Goal: Task Accomplishment & Management: Use online tool/utility

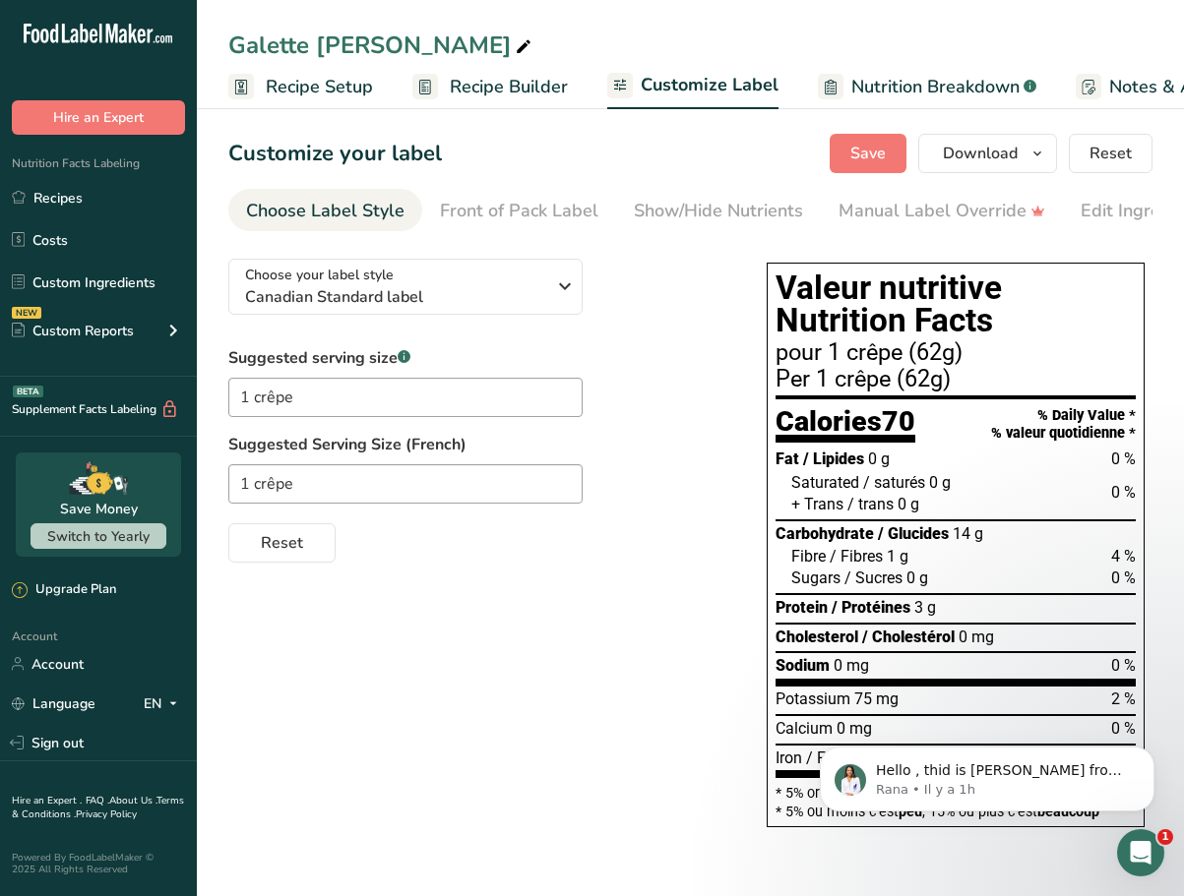
scroll to position [31, 0]
click at [918, 337] on h1 "Valeur nutritive Nutrition Facts" at bounding box center [955, 305] width 360 height 66
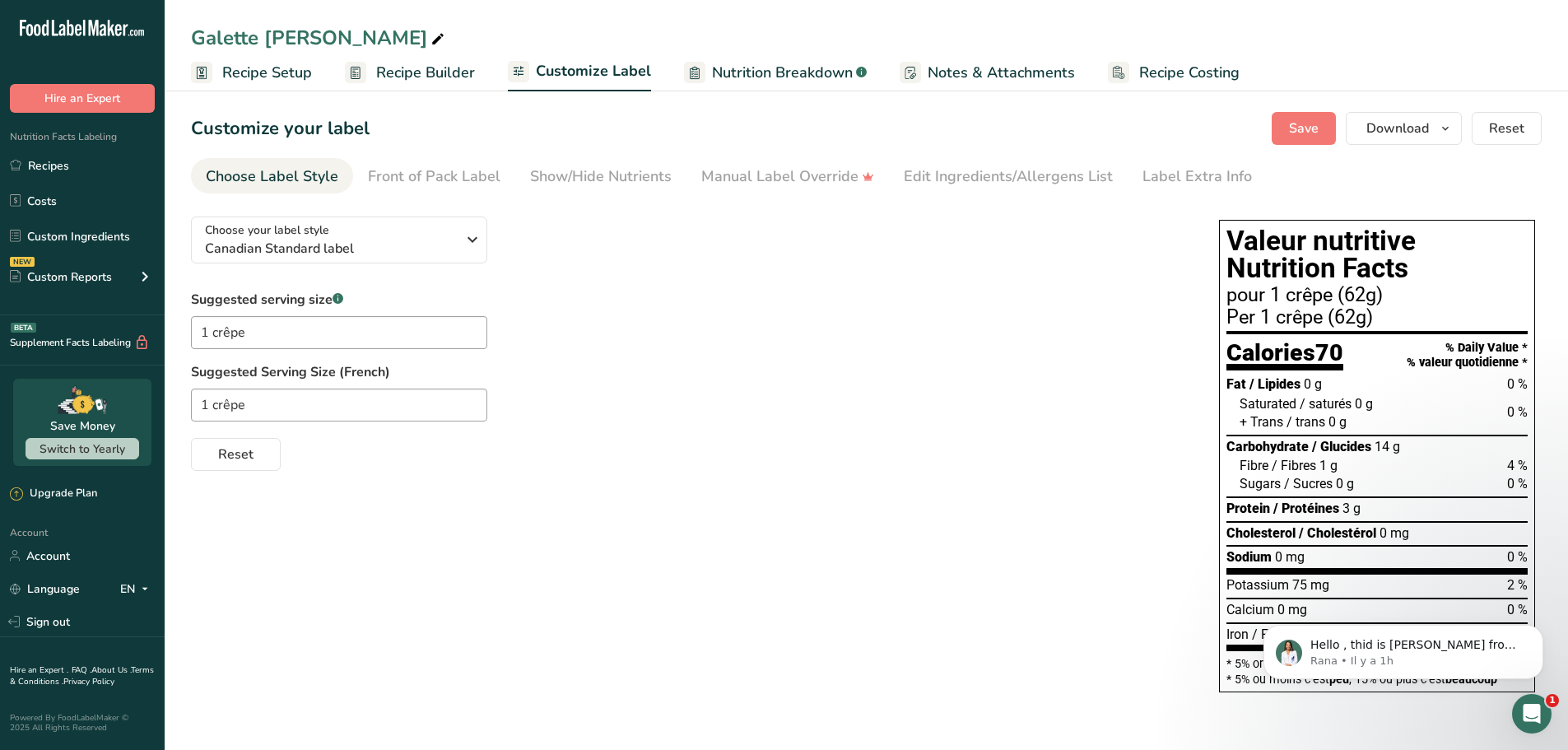
click at [990, 252] on h1 "Valeur nutritive Nutrition Facts" at bounding box center [1377, 255] width 301 height 55
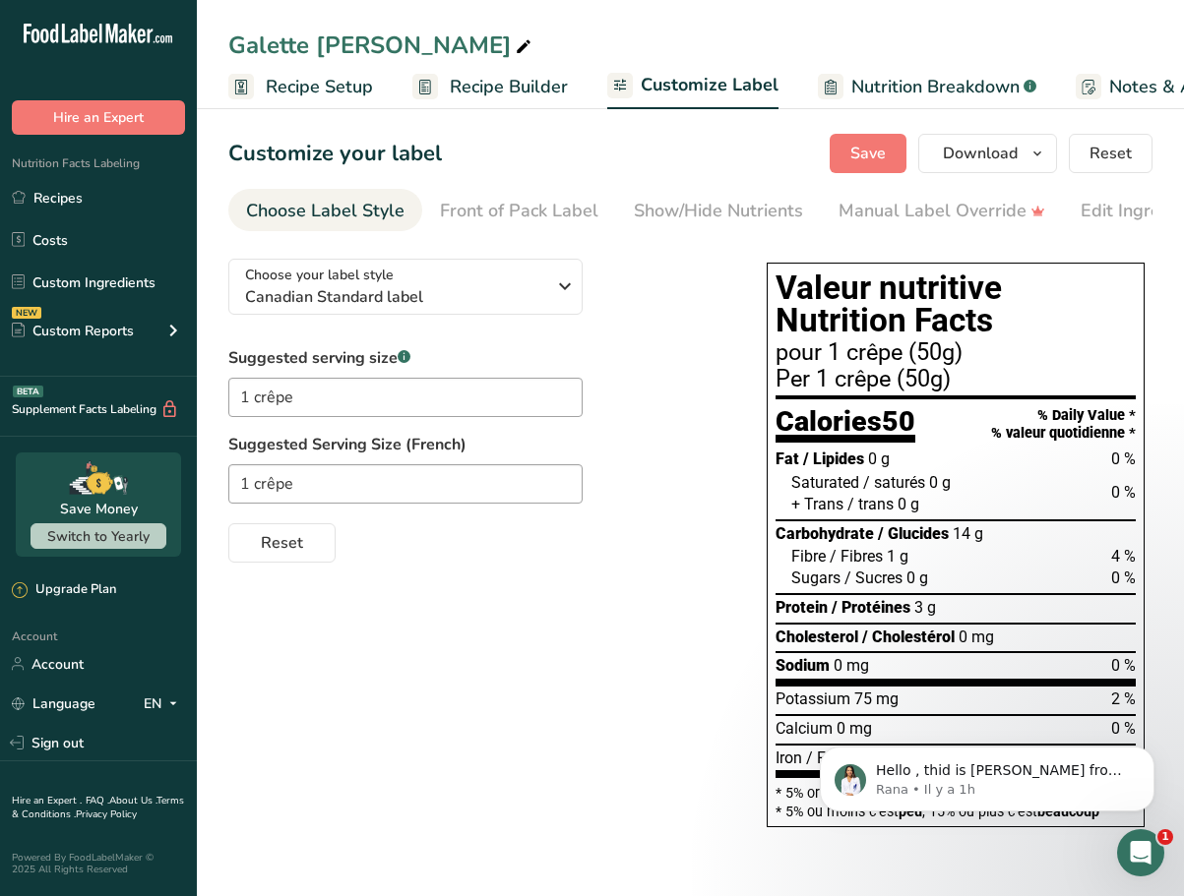
click at [869, 462] on span "0 g" at bounding box center [879, 459] width 22 height 19
drag, startPoint x: 966, startPoint y: 539, endPoint x: 953, endPoint y: 538, distance: 12.8
click at [953, 538] on span "14 g" at bounding box center [967, 533] width 31 height 19
click at [909, 581] on span "0 g" at bounding box center [917, 578] width 22 height 19
click at [898, 562] on span "1 g" at bounding box center [898, 556] width 22 height 19
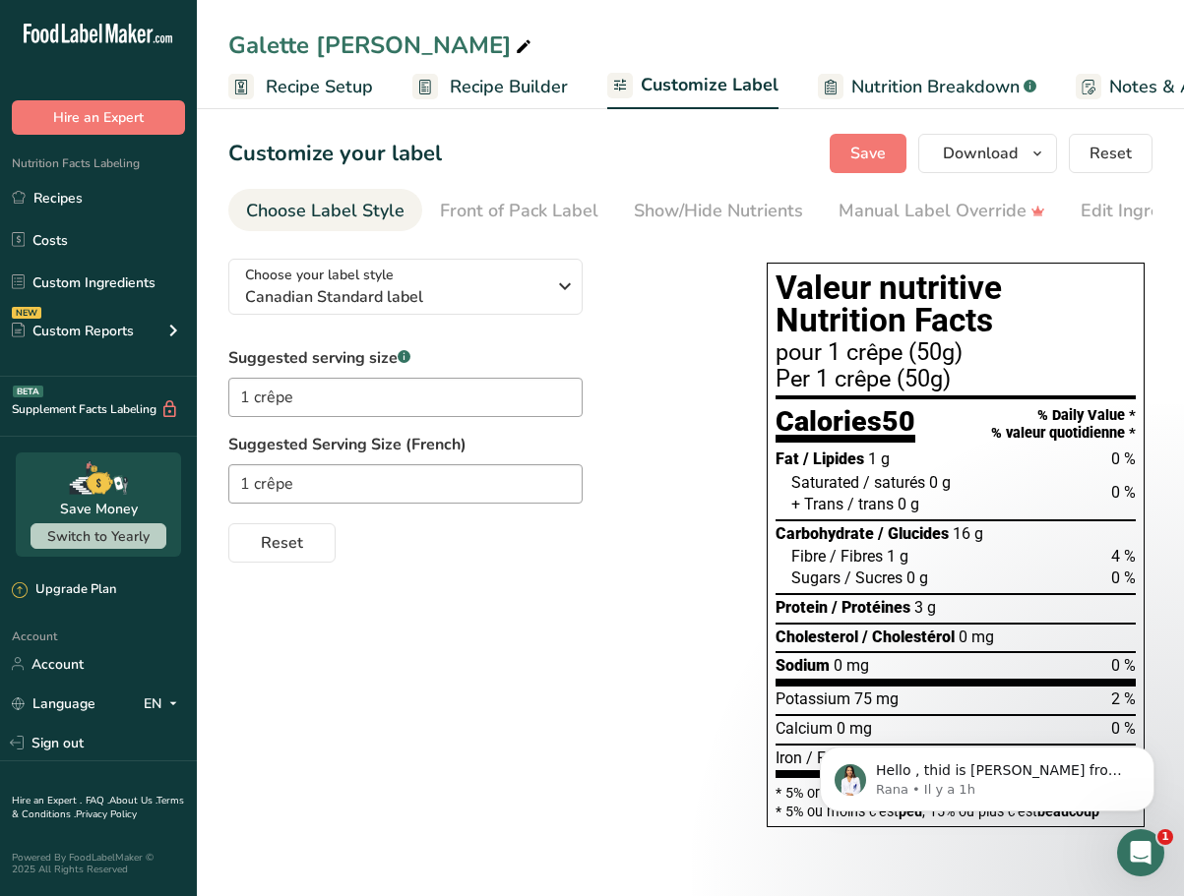
click at [889, 560] on span "1 g" at bounding box center [898, 556] width 22 height 19
click at [911, 582] on span "0 g" at bounding box center [917, 578] width 22 height 19
click at [1113, 563] on span "4 %" at bounding box center [1123, 556] width 25 height 19
click at [1114, 581] on span "0 %" at bounding box center [1123, 578] width 25 height 19
click at [917, 609] on span "3 g" at bounding box center [925, 607] width 22 height 19
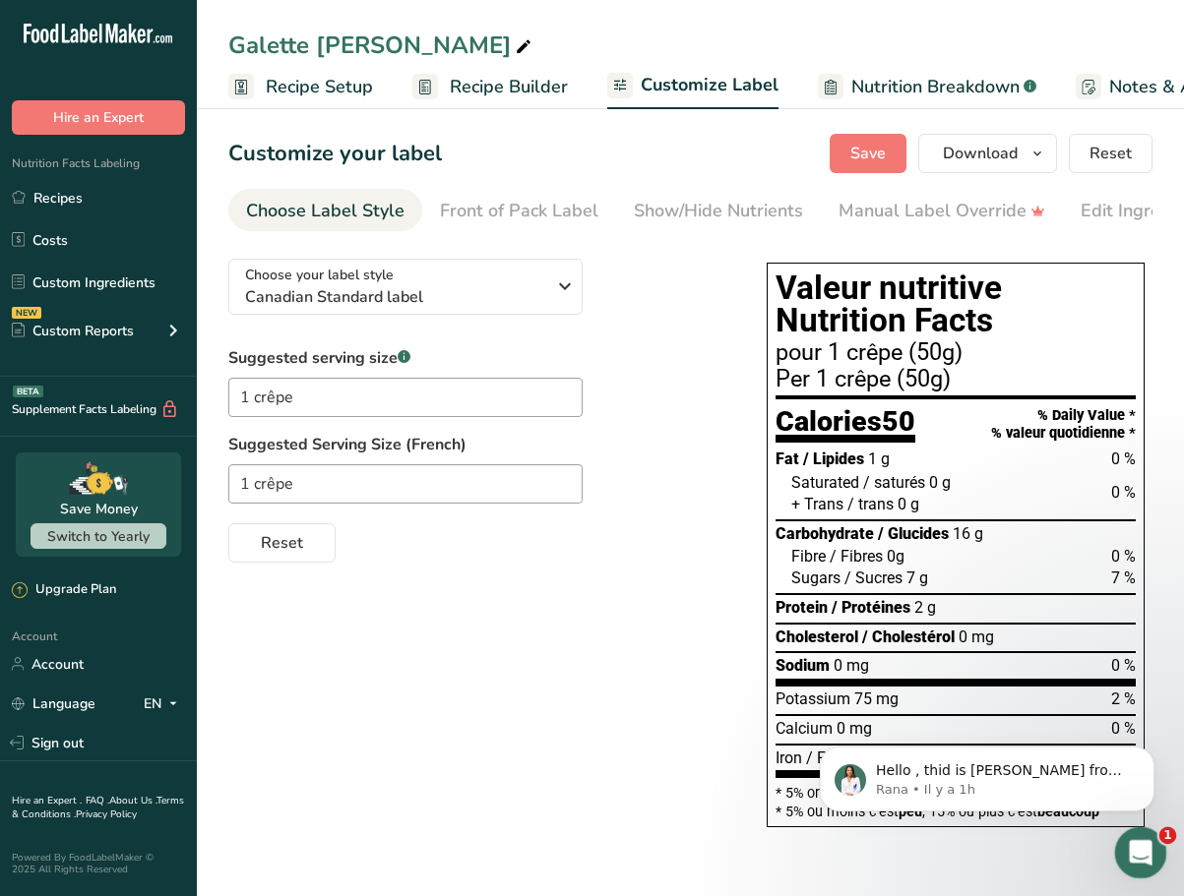
click at [1143, 856] on icon "Ouvrir le Messenger Intercom" at bounding box center [1138, 850] width 32 height 32
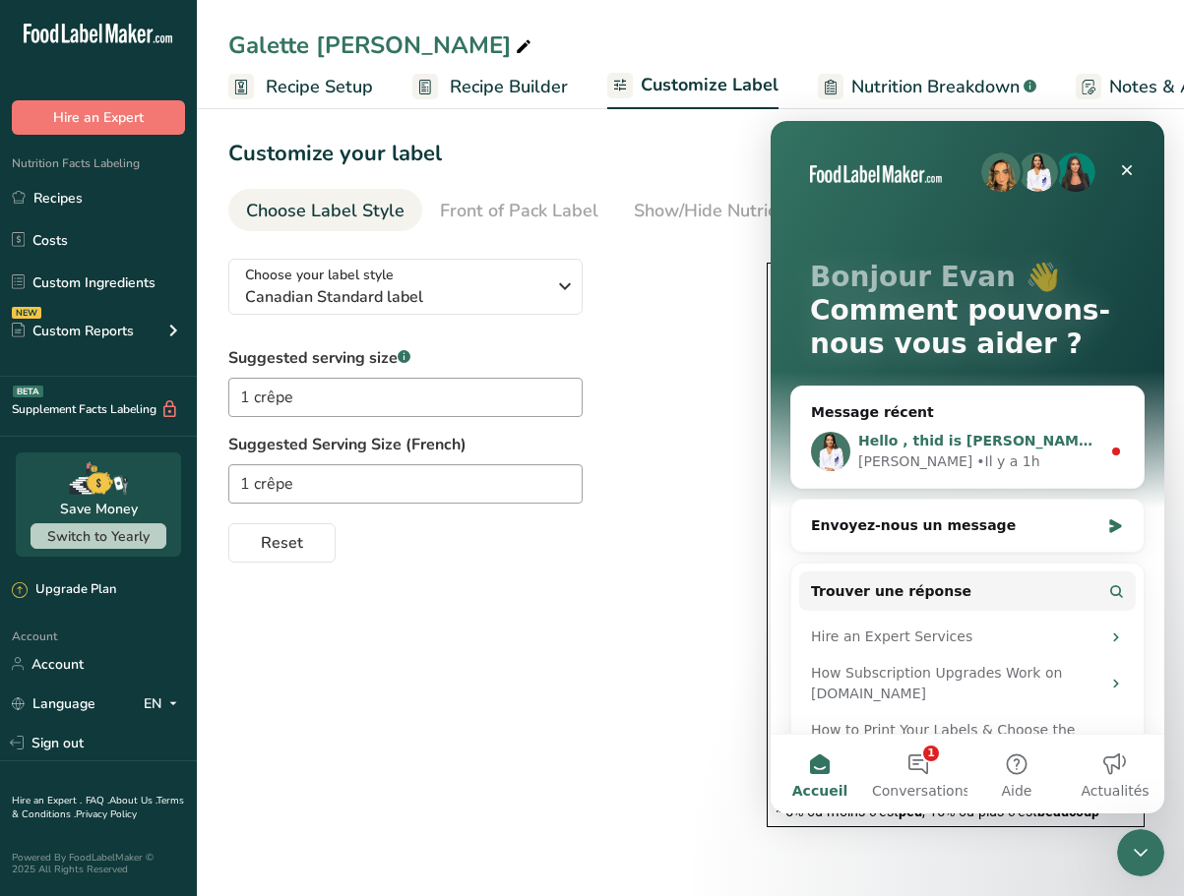
click at [1112, 451] on circle "Intercom Messenger" at bounding box center [1116, 452] width 8 height 8
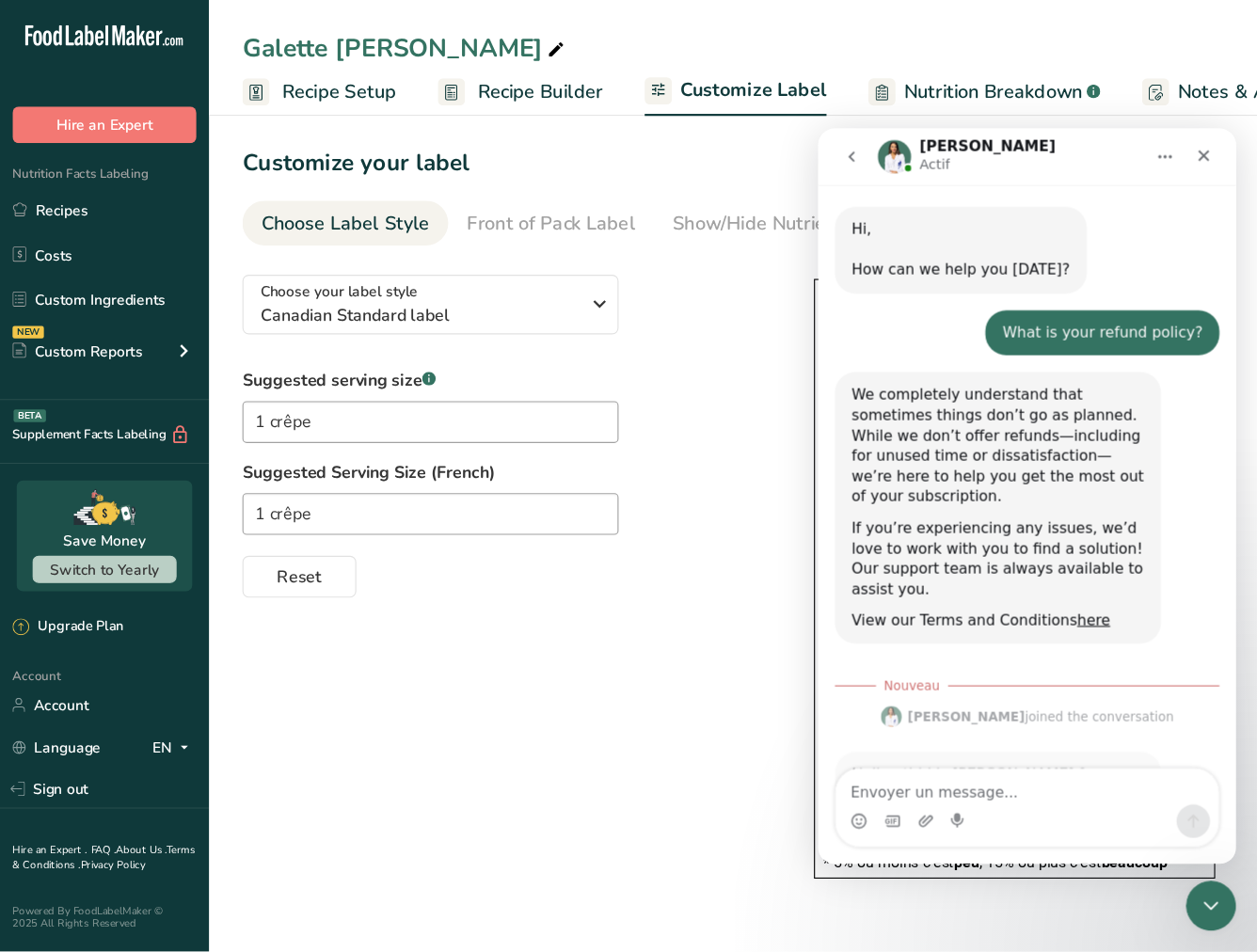
scroll to position [60, 0]
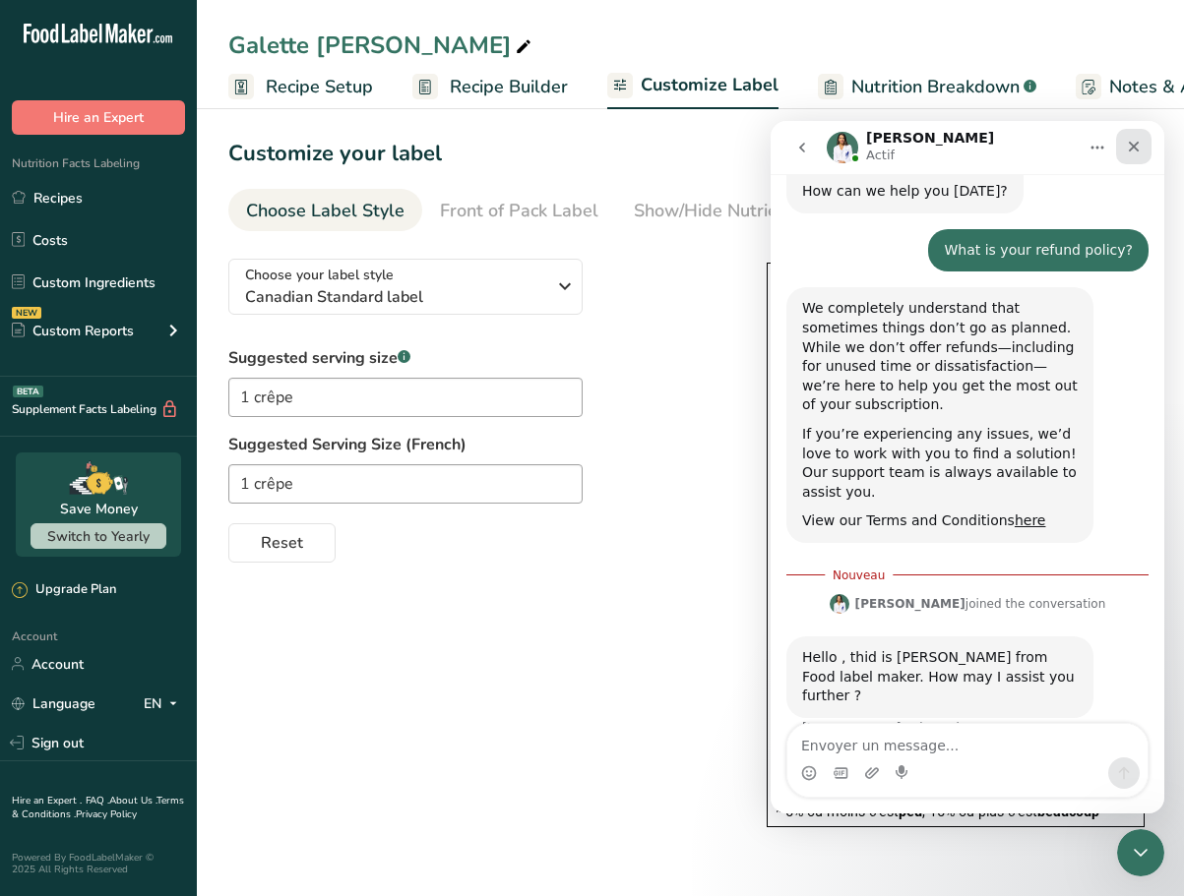
click at [1132, 144] on icon "Fermer" at bounding box center [1134, 147] width 11 height 11
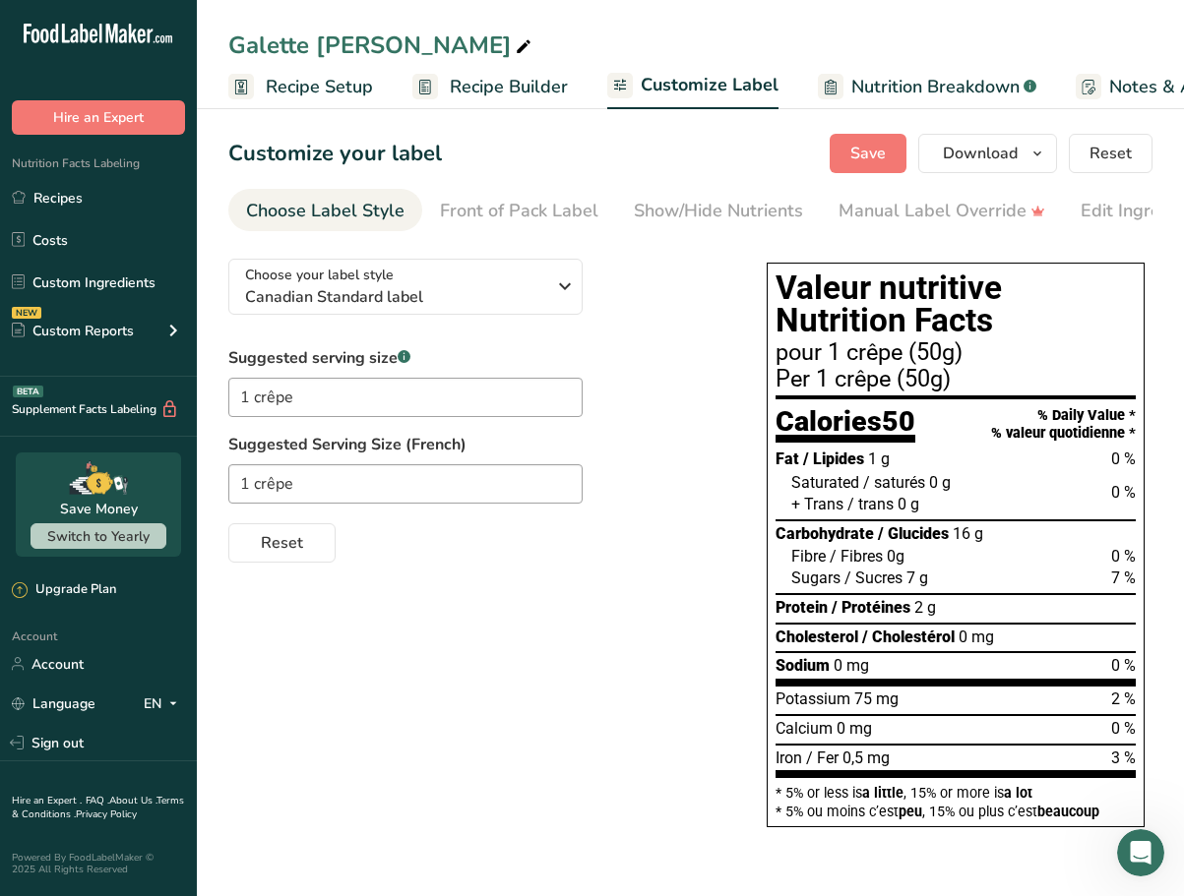
click at [971, 646] on span "0 mg" at bounding box center [975, 637] width 35 height 19
click at [958, 645] on span "0 mg" at bounding box center [975, 637] width 35 height 19
click at [836, 671] on span "0 mg" at bounding box center [850, 665] width 35 height 19
click at [858, 703] on span "75 mg" at bounding box center [876, 699] width 44 height 19
click at [888, 561] on span "0g" at bounding box center [896, 556] width 18 height 19
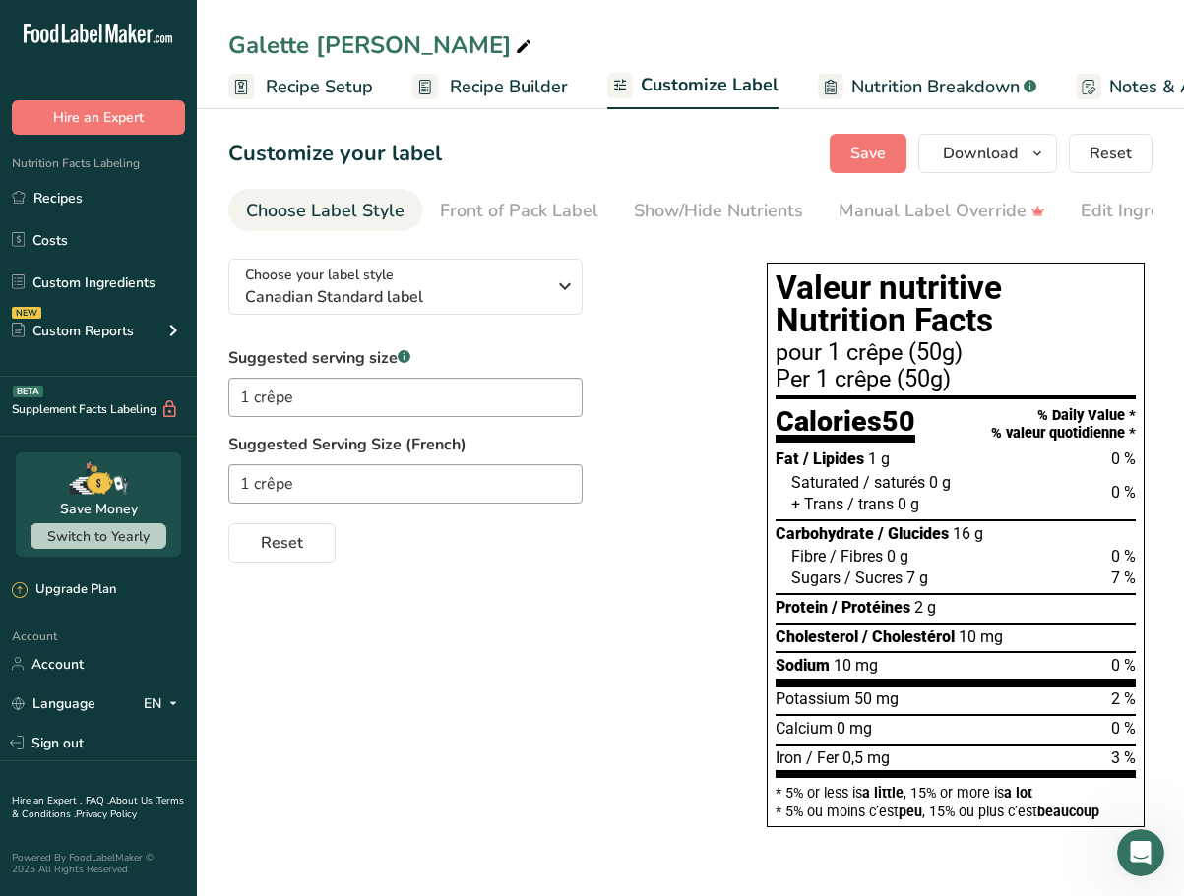
click at [1119, 704] on span "2 %" at bounding box center [1123, 699] width 25 height 19
click at [838, 733] on span "0 mg" at bounding box center [853, 728] width 35 height 19
click at [1051, 157] on button "Download" at bounding box center [987, 153] width 139 height 39
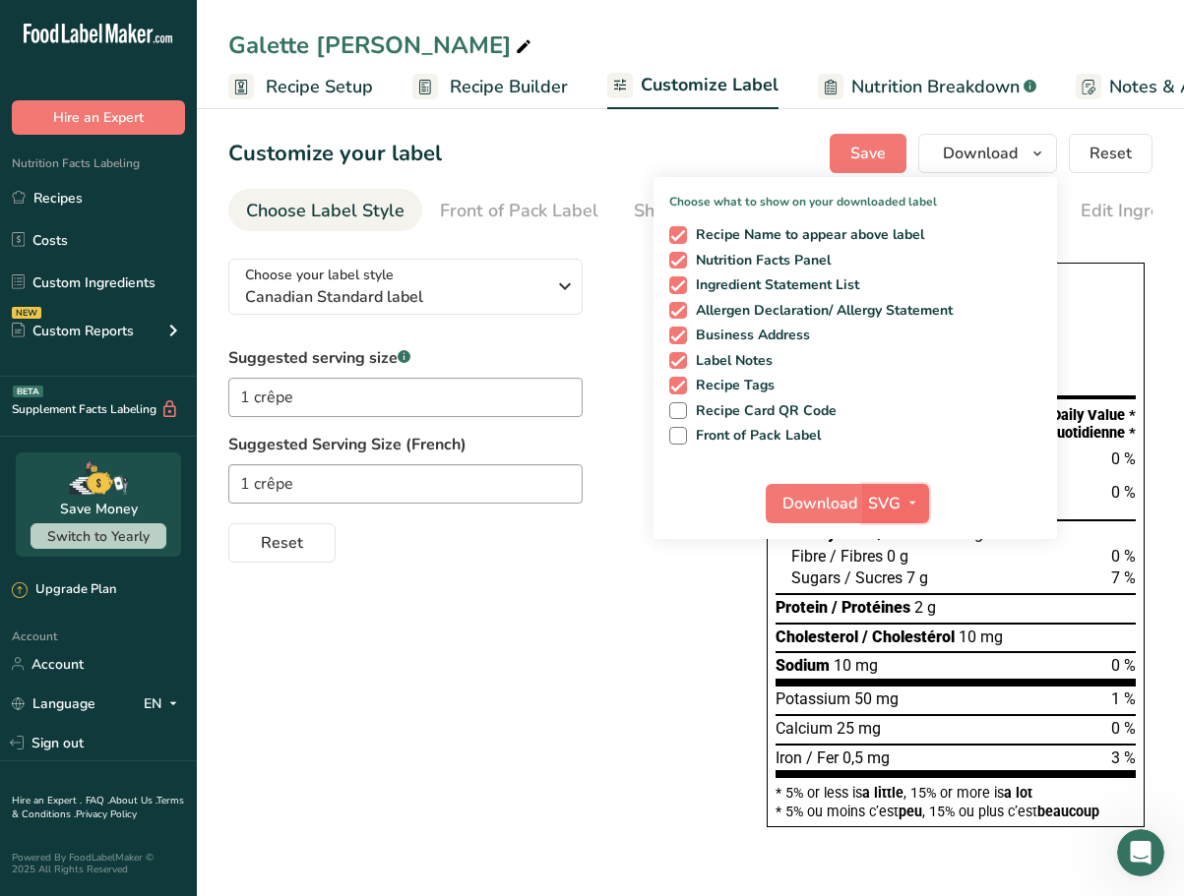
click at [904, 498] on span "button" at bounding box center [912, 504] width 24 height 24
click at [908, 606] on link "SVG" at bounding box center [897, 608] width 63 height 32
click at [826, 510] on span "Download" at bounding box center [819, 504] width 75 height 24
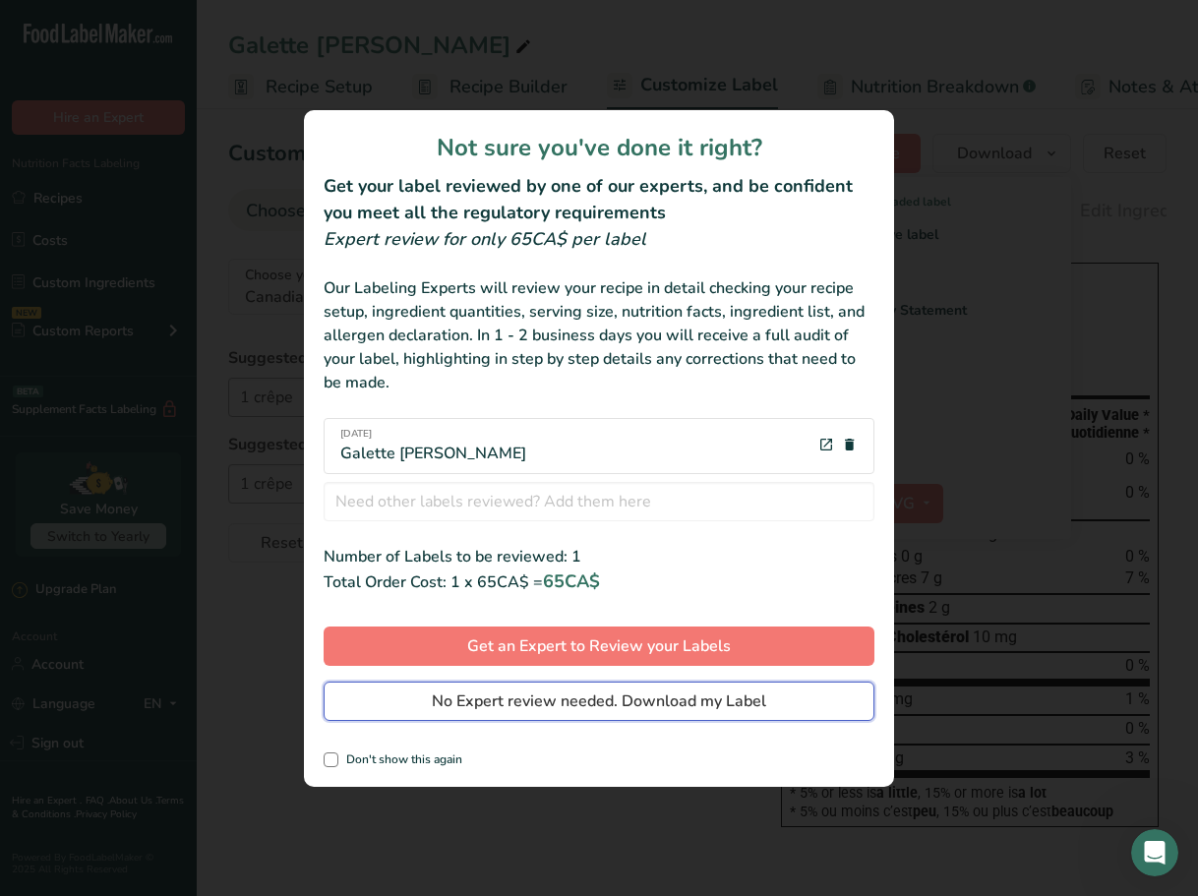
click at [608, 699] on span "No Expert review needed. Download my Label" at bounding box center [599, 702] width 335 height 24
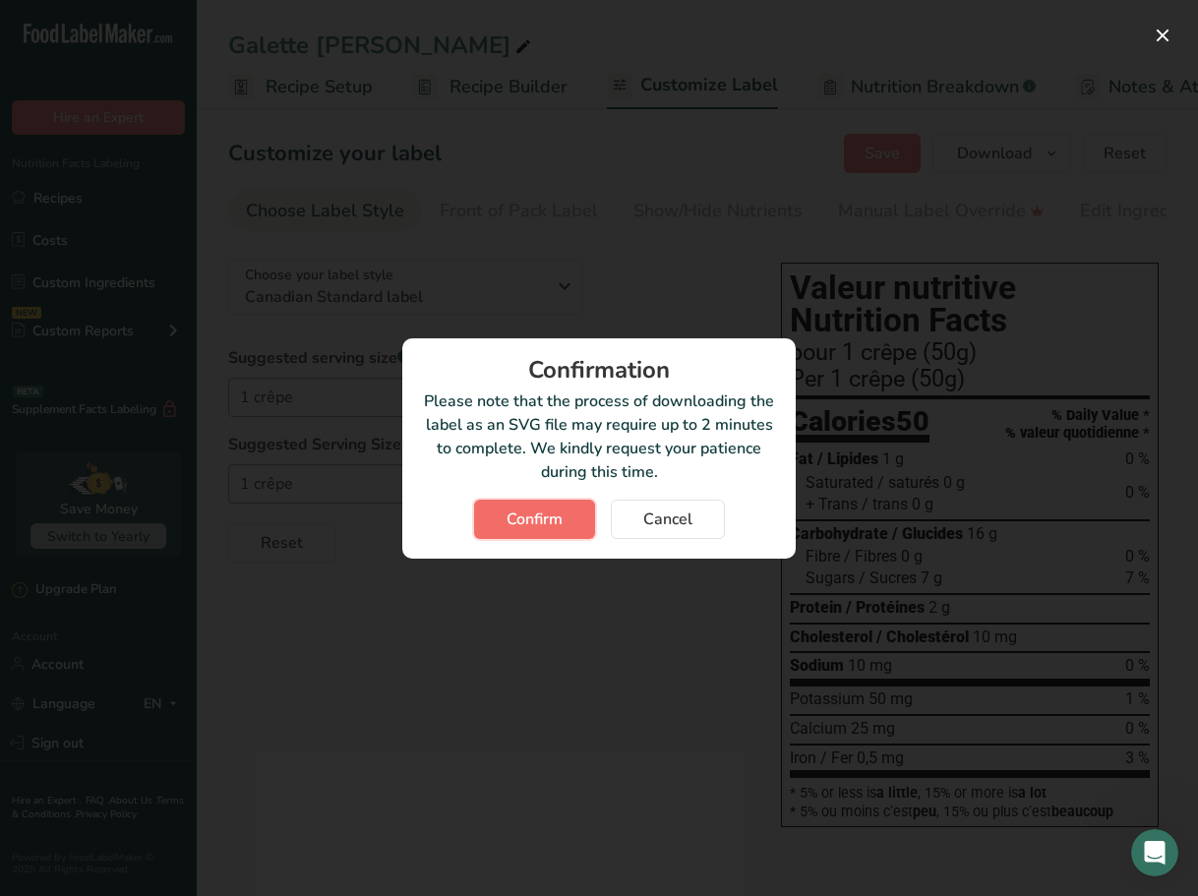
click at [567, 522] on button "Confirm" at bounding box center [534, 519] width 121 height 39
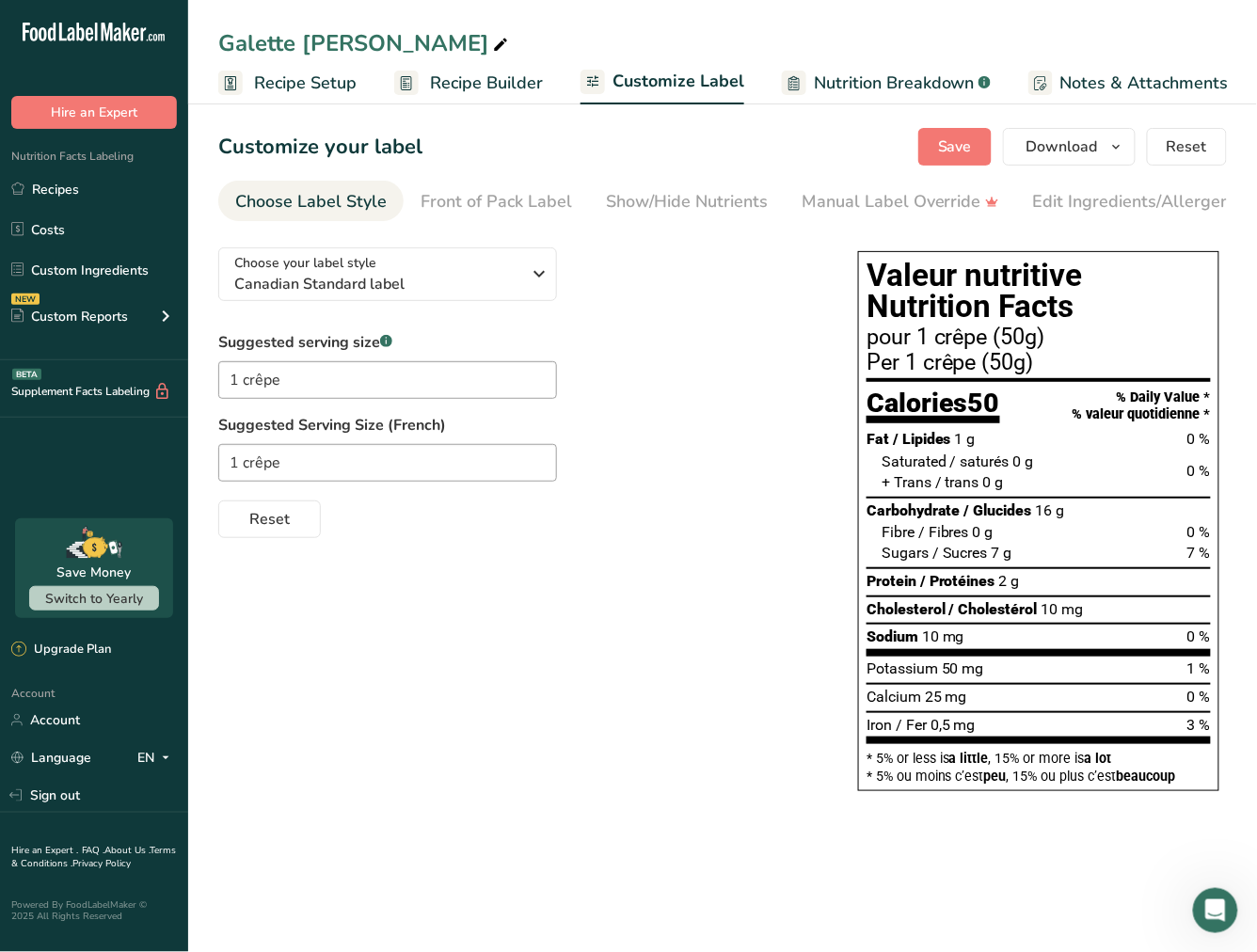
scroll to position [3, 0]
